Goal: Transaction & Acquisition: Purchase product/service

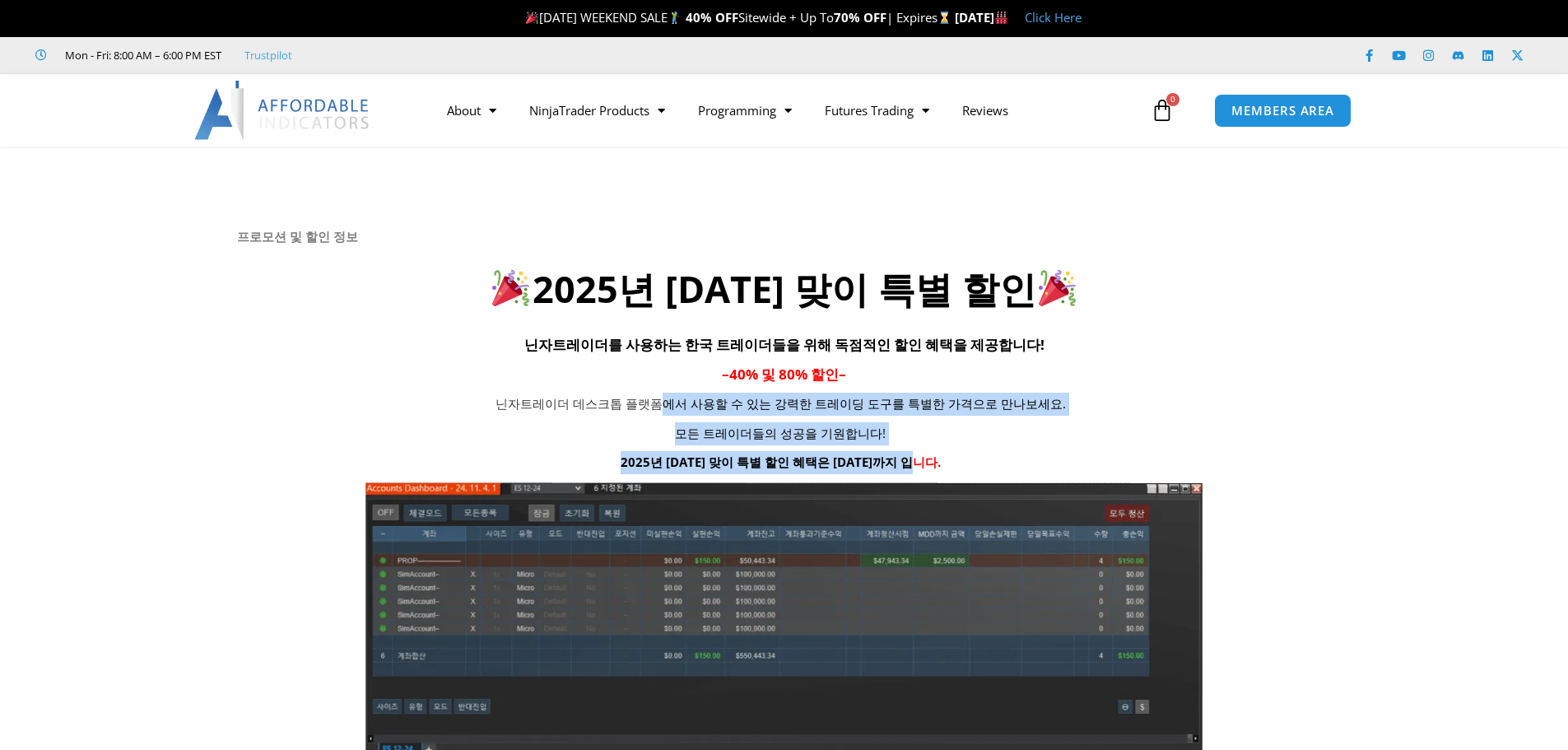
drag, startPoint x: 680, startPoint y: 400, endPoint x: 1017, endPoint y: 454, distance: 341.3
click at [1010, 458] on div "닌자트레이더 데스크톱 플랫폼에서 사용할 수 있는 강력한 트레이딩 도구를 특별한 가격으로 만나보세요. 모든 트레이더들의 성공을 기원합니다! 20…" at bounding box center [781, 433] width 1088 height 82
click at [1017, 454] on p "2025년 광복절 맞이 특별 할인 혜택은 8월 15일까지 입니다." at bounding box center [780, 462] width 676 height 23
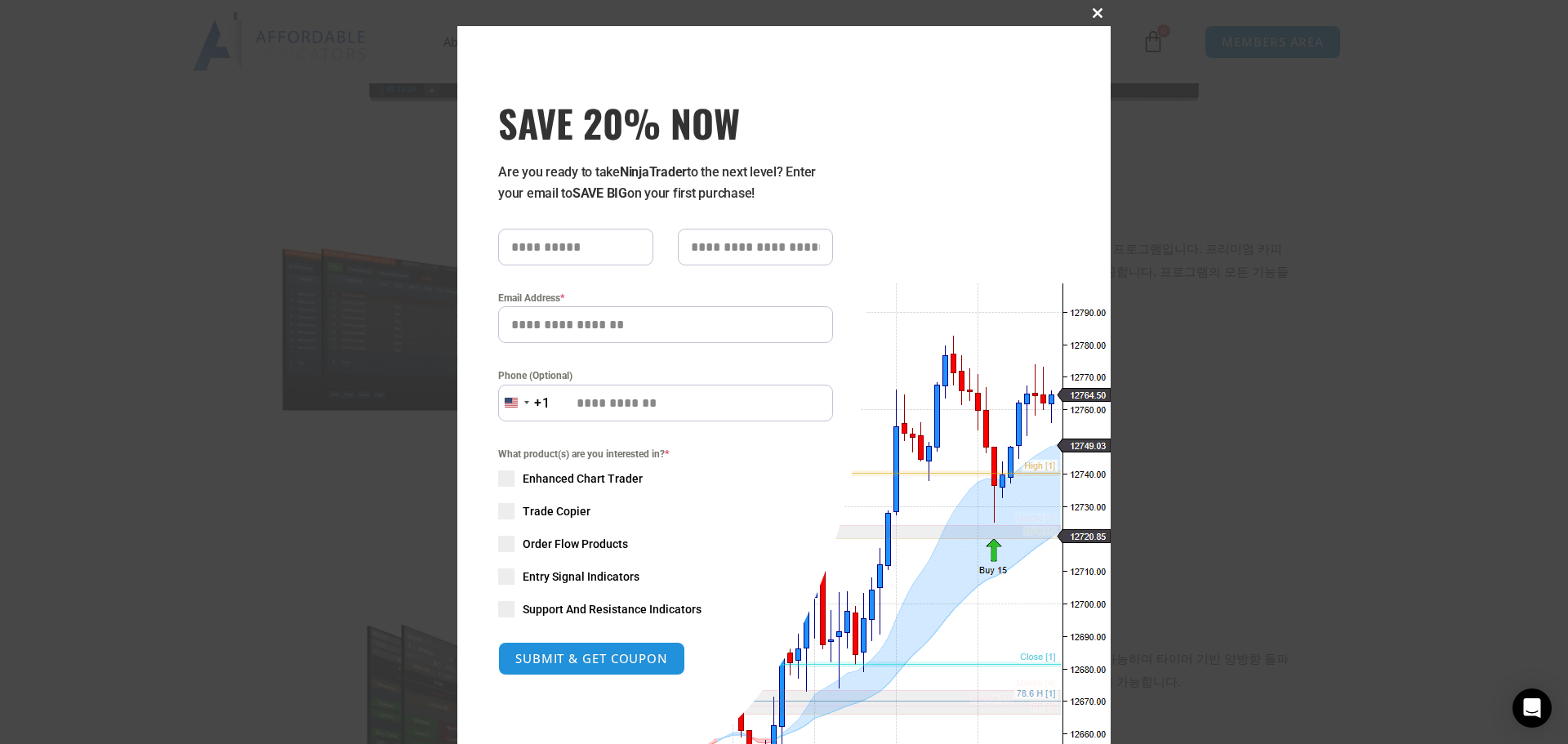
click at [1093, 5] on button "Close this module" at bounding box center [1097, 13] width 26 height 26
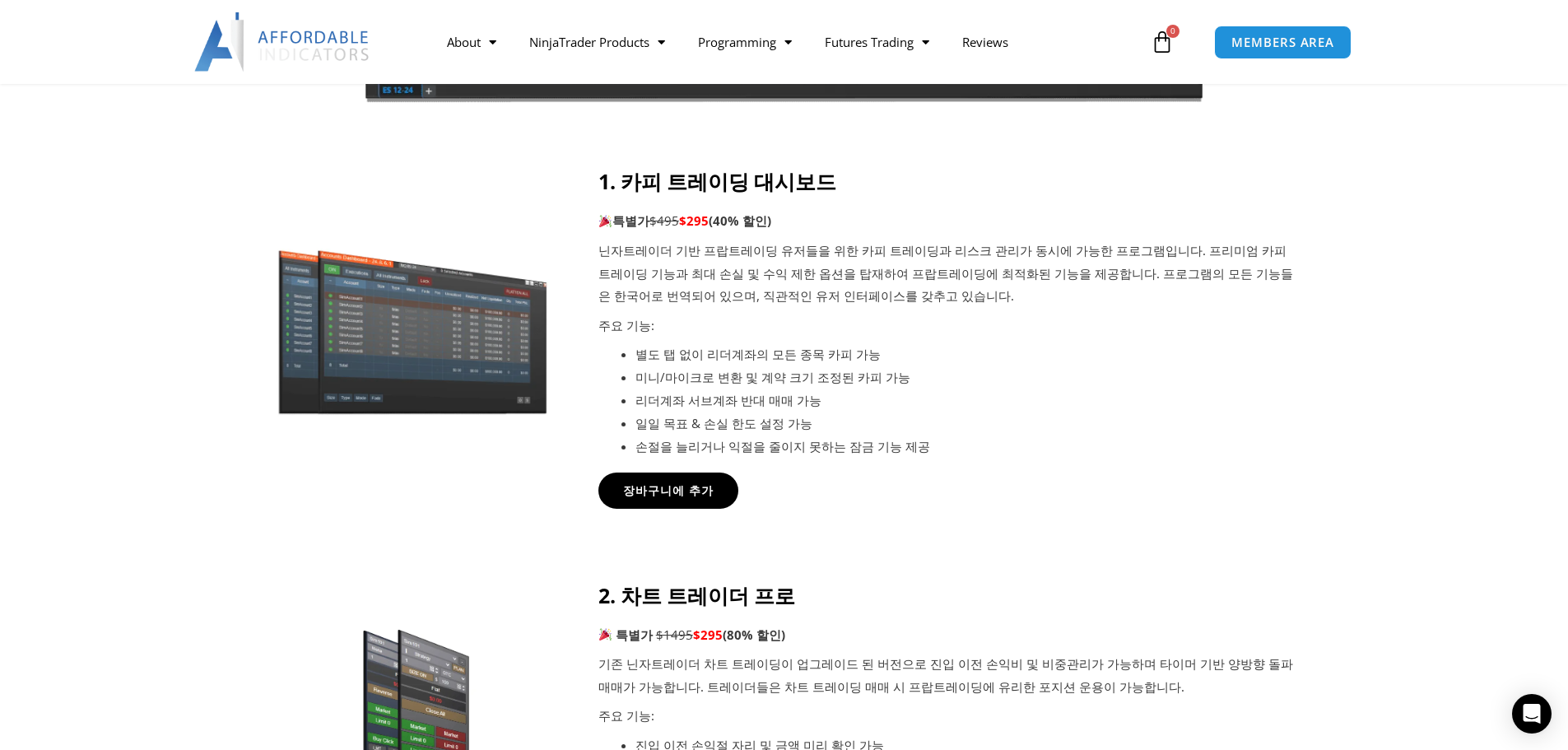
scroll to position [576, 0]
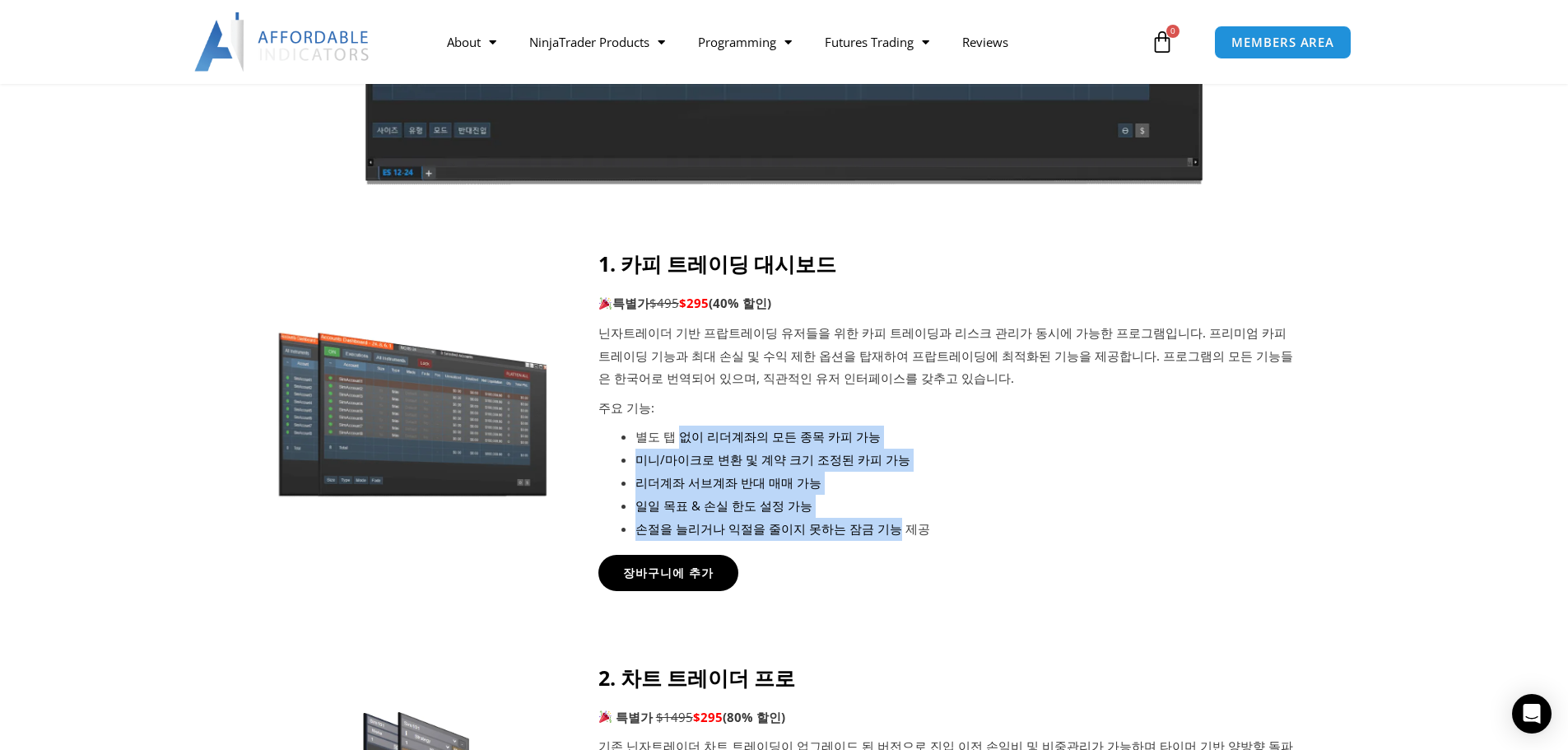
drag, startPoint x: 695, startPoint y: 452, endPoint x: 878, endPoint y: 541, distance: 203.5
click at [878, 541] on div "1. 카피 트레이딩 대시보드 특별가 $495 $295 (40% 할인) 닌자트레이더 기반 프랍트레이딩 유저들을 위한 카피 트레이딩과 리스크 관리…" at bounding box center [948, 404] width 701 height 307
drag, startPoint x: 661, startPoint y: 440, endPoint x: 885, endPoint y: 548, distance: 248.7
click at [885, 548] on div "1. 카피 트레이딩 대시보드 특별가 $495 $295 (40% 할인) 닌자트레이더 기반 프랍트레이딩 유저들을 위한 카피 트레이딩과 리스크 관리…" at bounding box center [948, 404] width 701 height 307
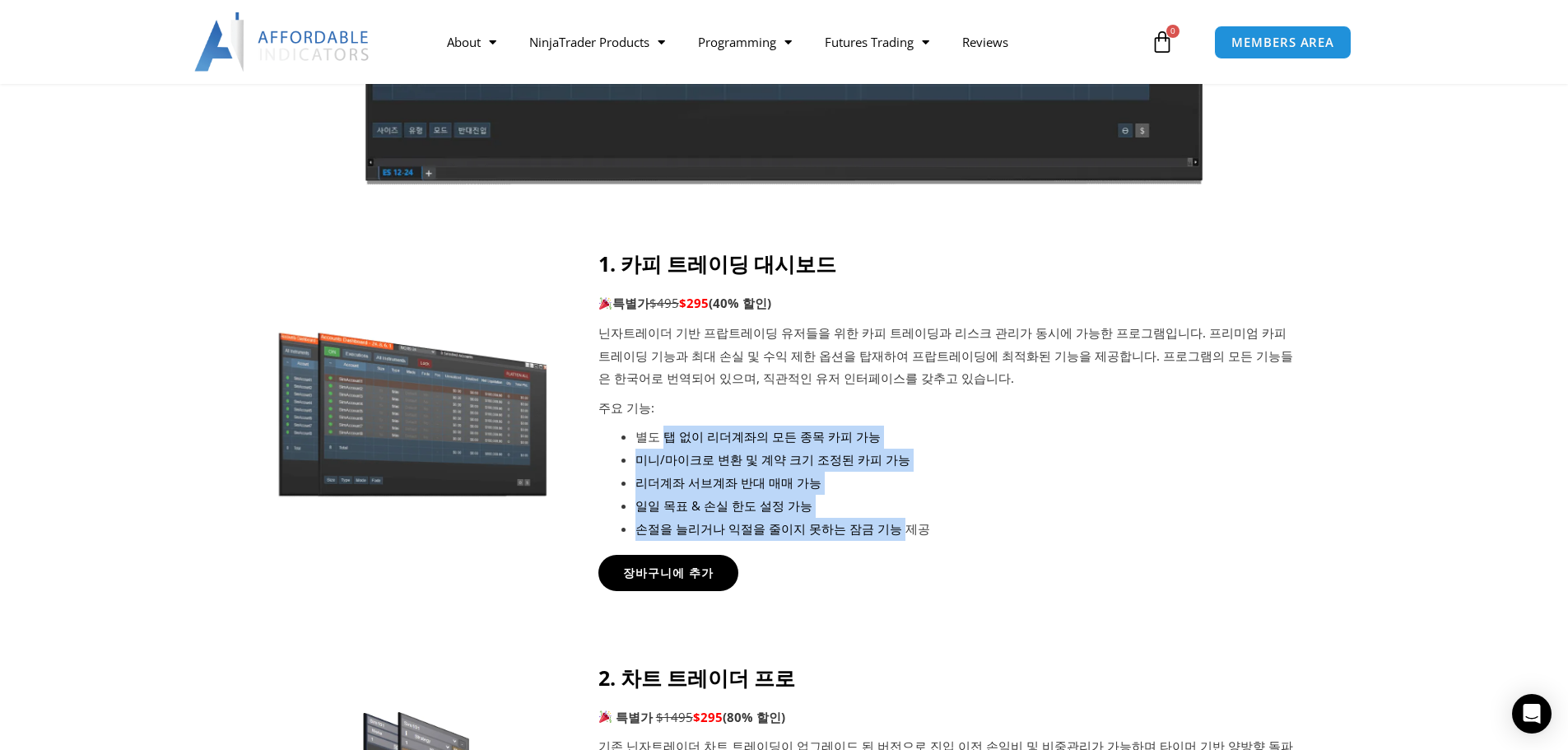
click at [885, 548] on div "1. 카피 트레이딩 대시보드 특별가 $495 $295 (40% 할인) 닌자트레이더 기반 프랍트레이딩 유저들을 위한 카피 트레이딩과 리스크 관리…" at bounding box center [948, 404] width 701 height 307
drag, startPoint x: 758, startPoint y: 488, endPoint x: 897, endPoint y: 529, distance: 144.9
click at [897, 529] on ul "별도 탭 없이 리더계좌의 모든 종목 카피 가능 미니/마이크로 변환 및 계약 크기 조정된 카피 가능 리더계좌 서브계좌 반대 매매 가능 일일 목표…" at bounding box center [967, 483] width 663 height 114
click at [897, 529] on li "손절을 늘리거나 익절을 줄이지 못하는 잠금 기능 제공" at bounding box center [967, 529] width 663 height 23
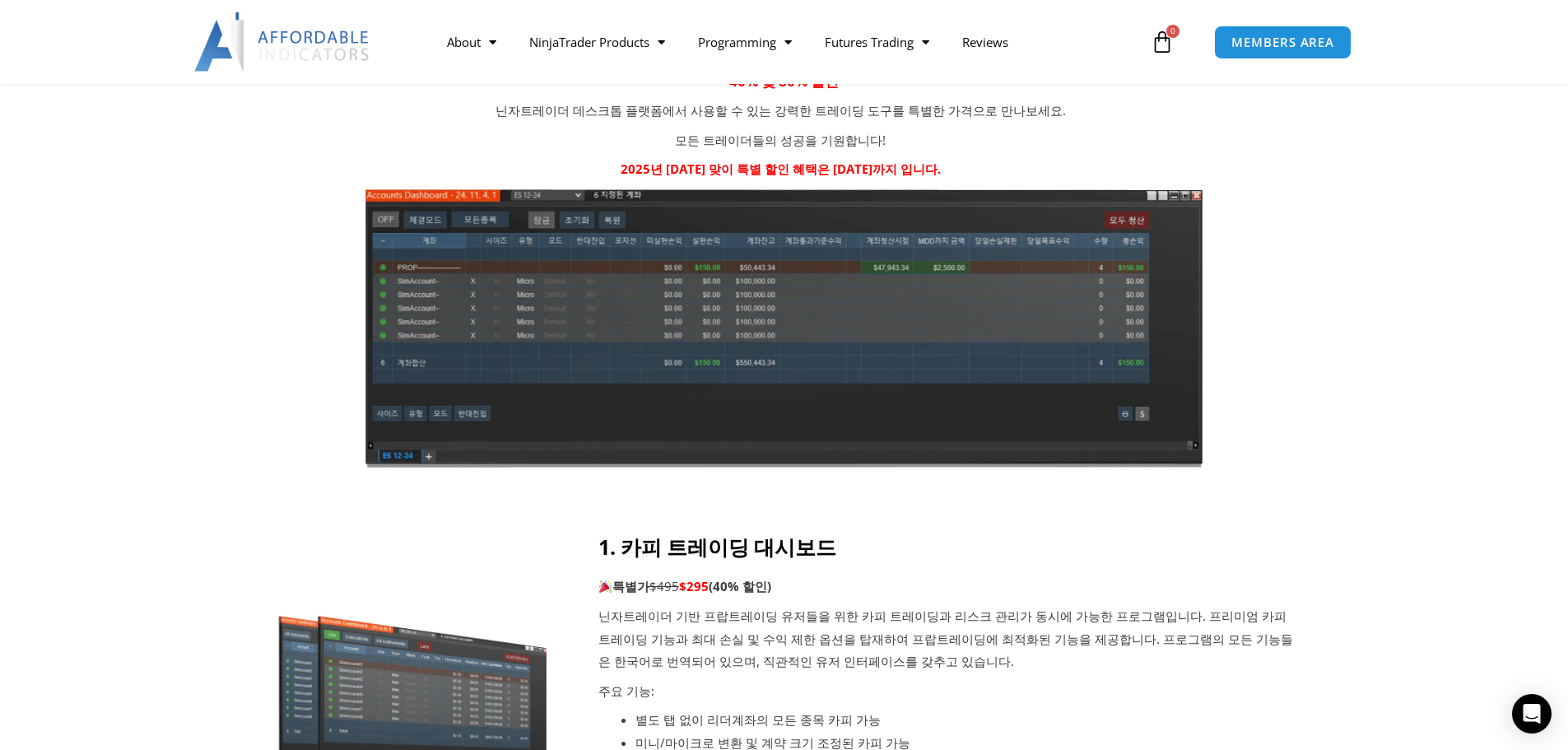
scroll to position [494, 0]
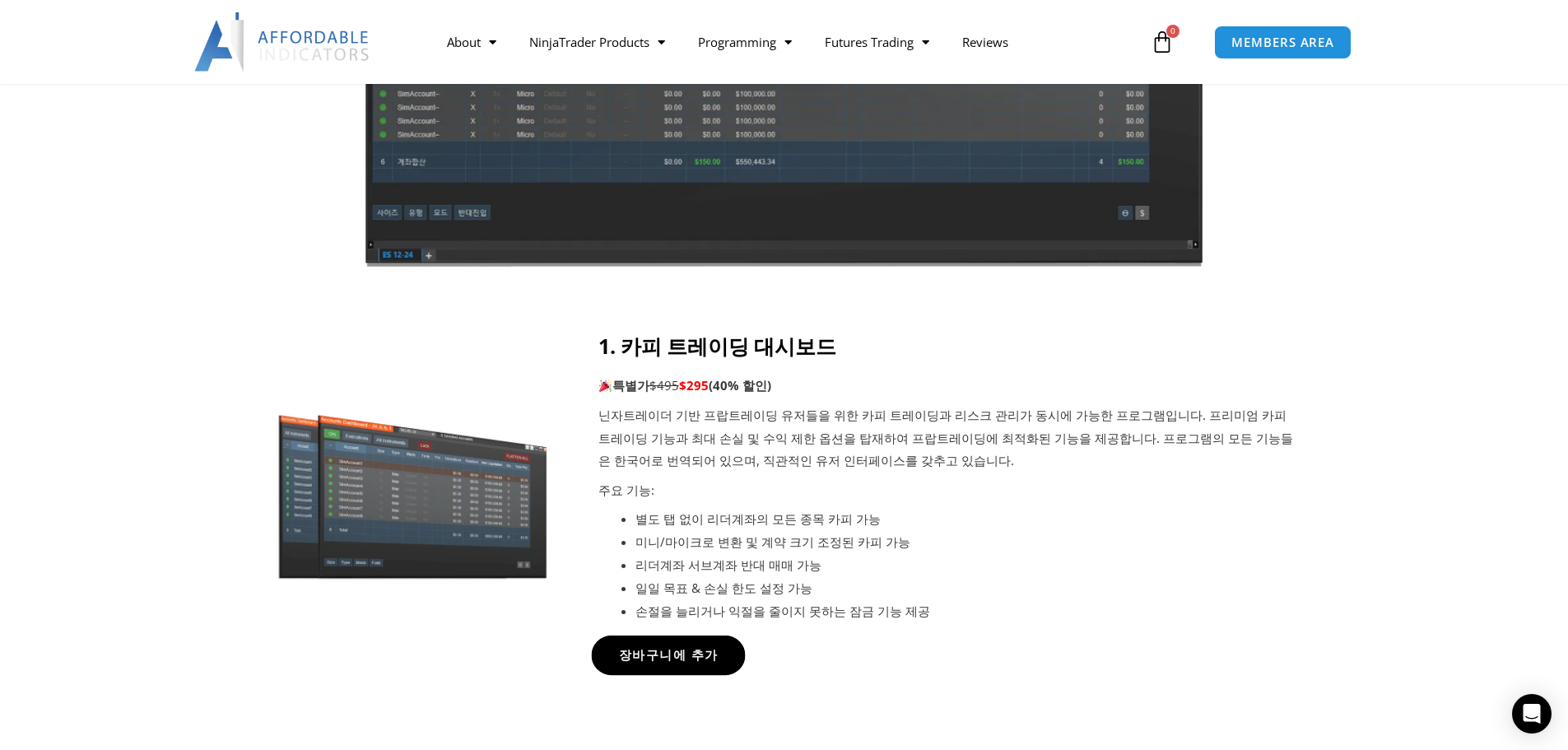
click at [633, 642] on link "장바구니에 추가" at bounding box center [668, 655] width 154 height 39
